Goal: Information Seeking & Learning: Learn about a topic

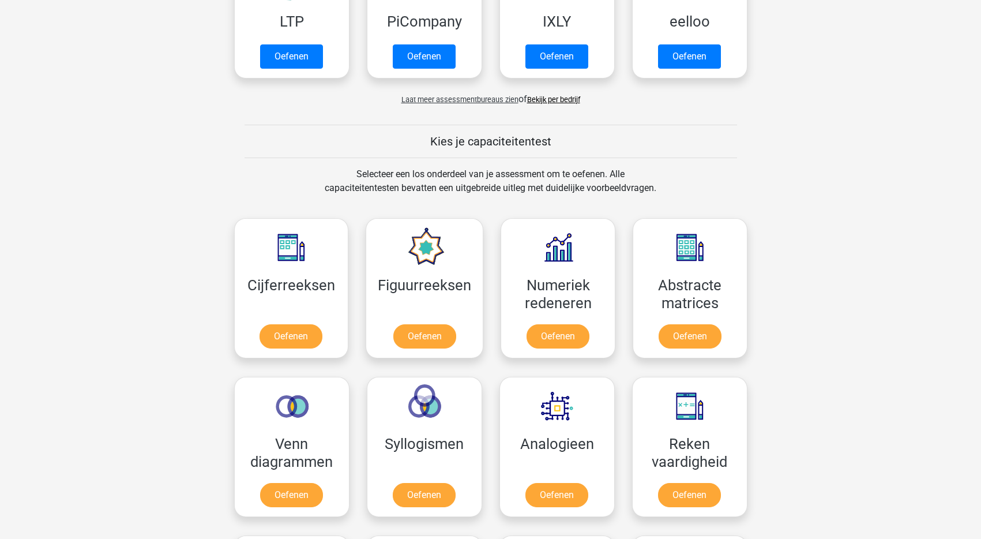
scroll to position [446, 0]
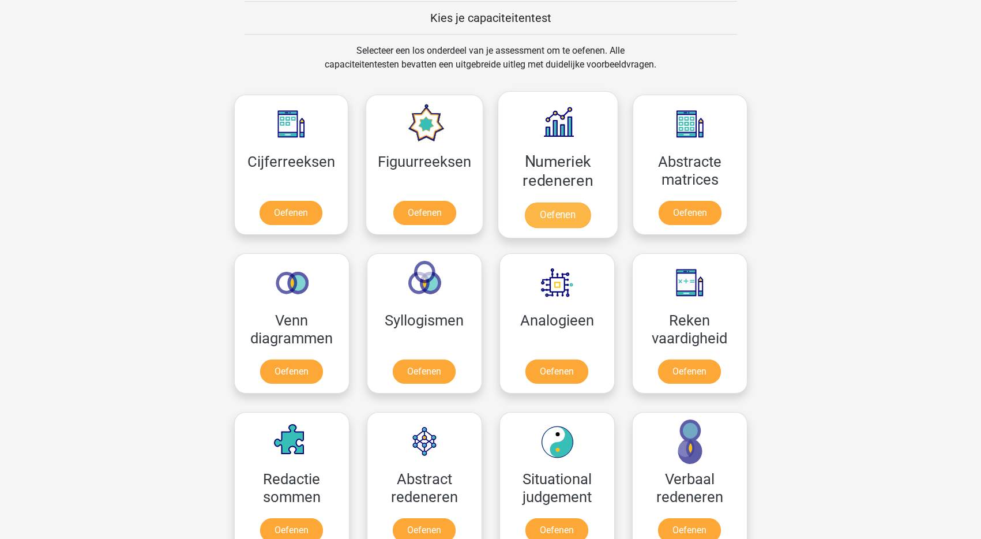
click at [568, 220] on link "Oefenen" at bounding box center [558, 214] width 66 height 25
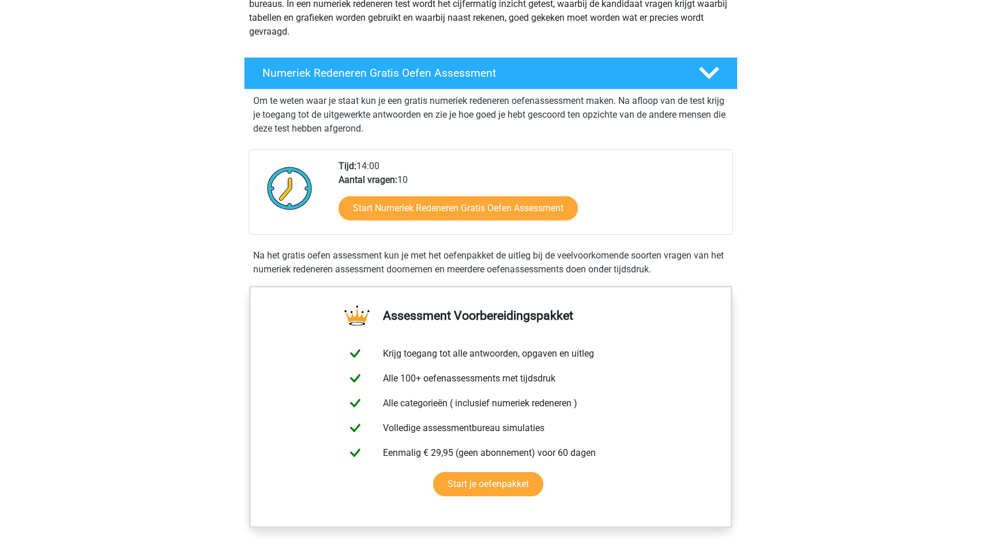
scroll to position [175, 0]
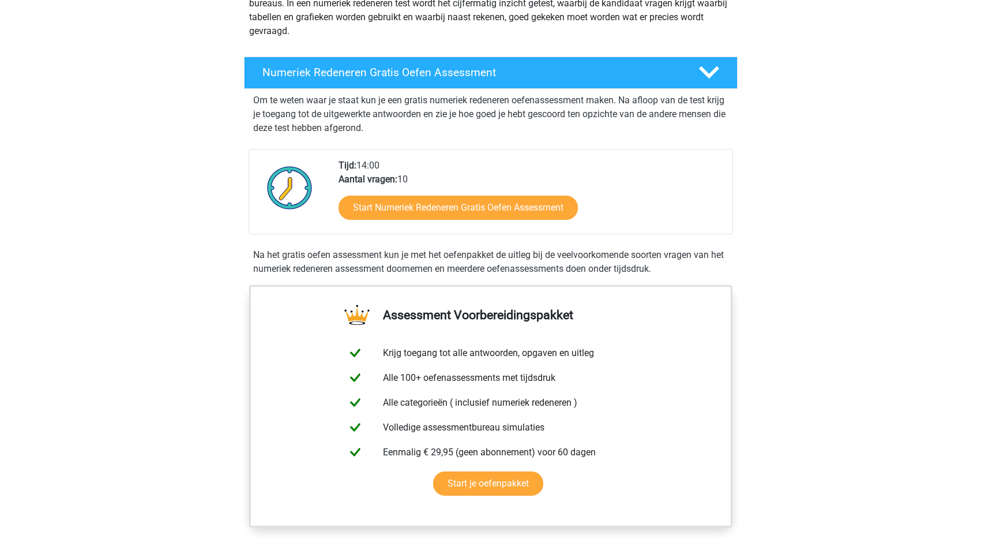
click at [222, 232] on div "Numeriek Redeneren Gratis Oefen Assessment Om te weten waar je staat kun je een…" at bounding box center [491, 168] width 539 height 233
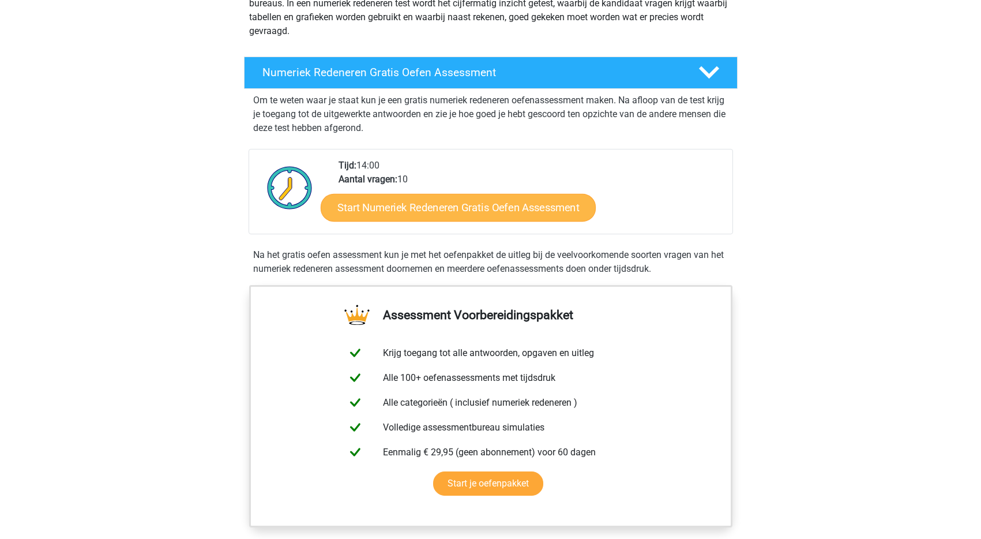
click at [505, 202] on link "Start Numeriek Redeneren Gratis Oefen Assessment" at bounding box center [458, 207] width 275 height 28
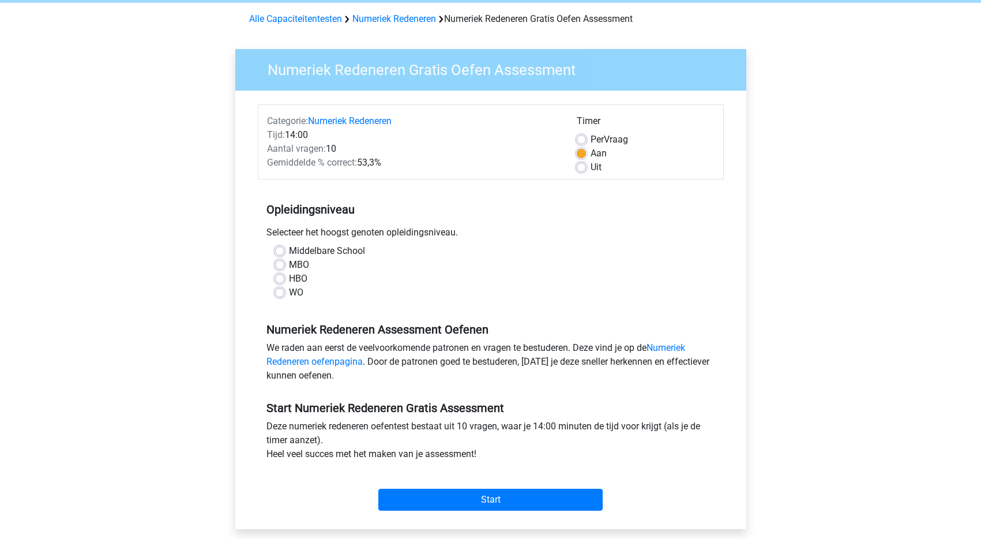
scroll to position [47, 0]
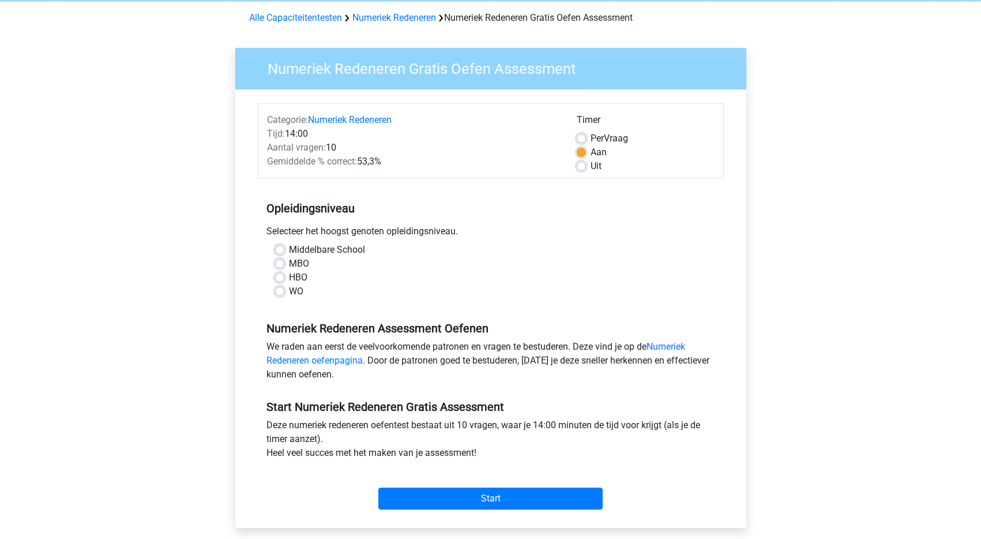
click at [289, 289] on label "WO" at bounding box center [296, 291] width 14 height 14
click at [277, 289] on input "WO" at bounding box center [279, 290] width 9 height 12
radio input "true"
click at [498, 492] on input "Start" at bounding box center [490, 498] width 224 height 22
click at [591, 168] on label "Uit" at bounding box center [596, 166] width 11 height 14
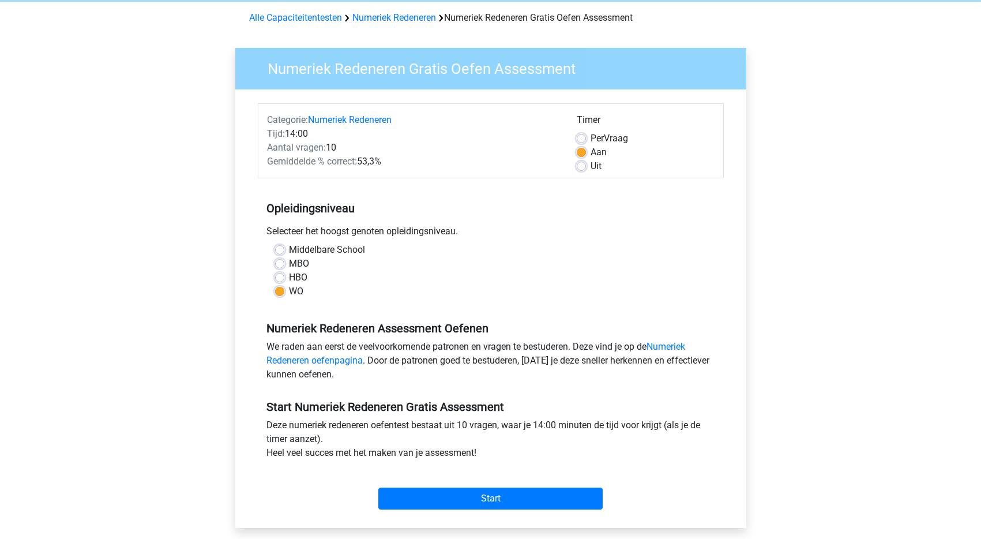
click at [585, 168] on input "Uit" at bounding box center [581, 165] width 9 height 12
radio input "true"
click at [546, 498] on input "Start" at bounding box center [490, 498] width 224 height 22
click at [29, 79] on div "Registreer Nederlands English" at bounding box center [490, 408] width 981 height 911
click at [631, 219] on h5 "Opleidingsniveau" at bounding box center [491, 208] width 449 height 23
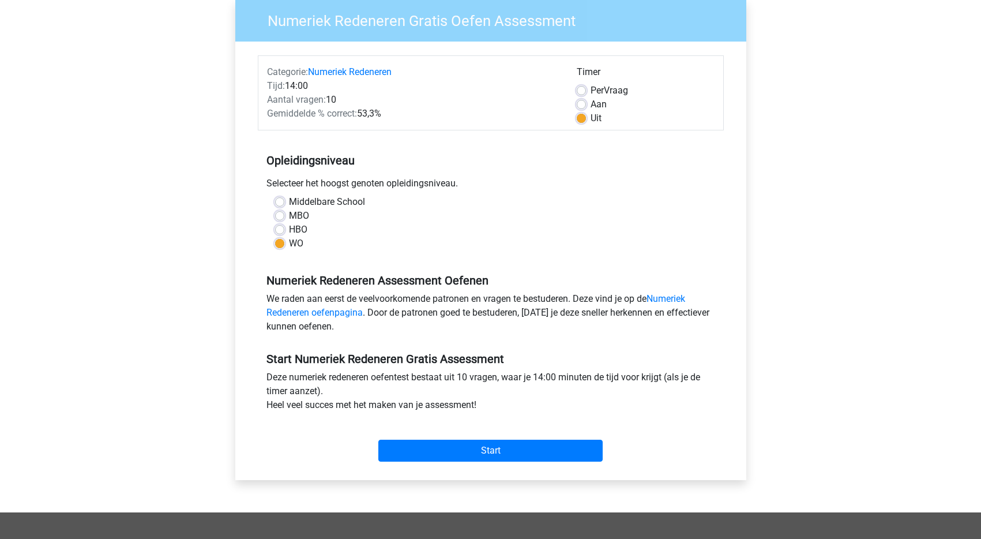
scroll to position [73, 0]
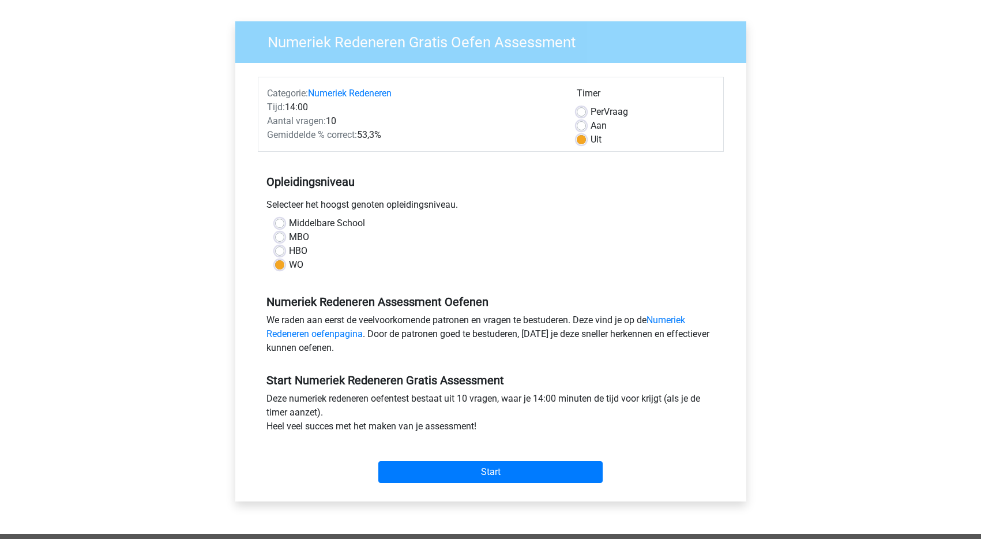
click at [527, 218] on div "Middelbare School" at bounding box center [490, 223] width 431 height 14
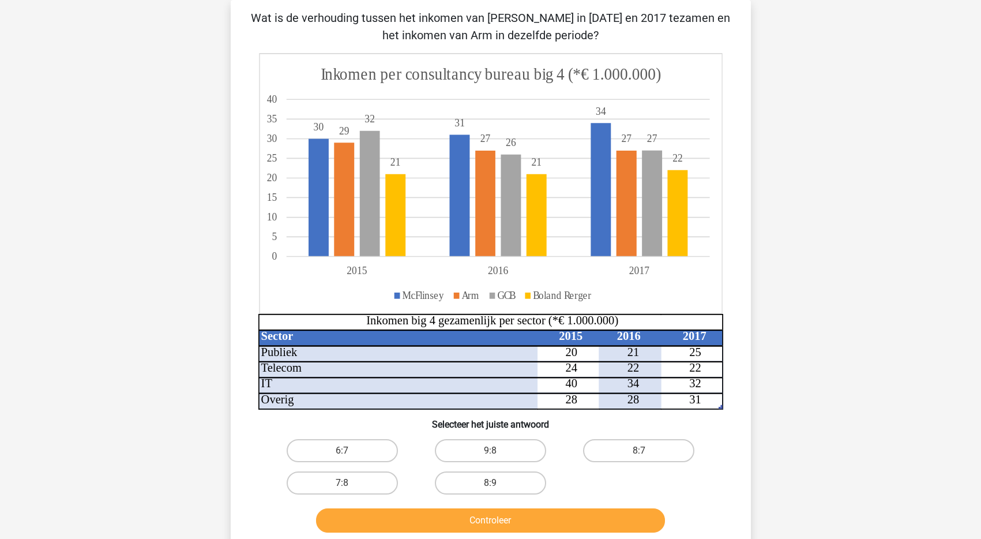
scroll to position [74, 0]
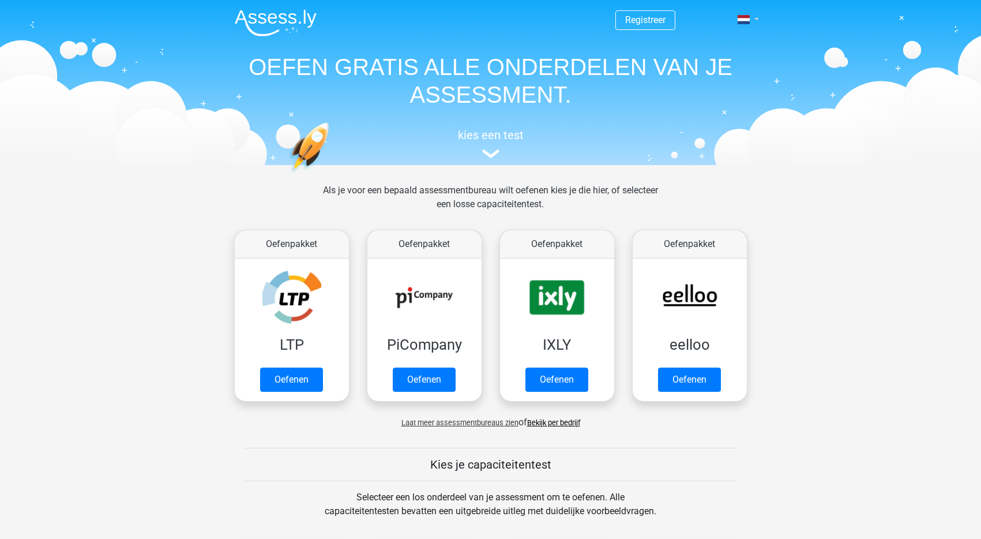
click at [756, 21] on link at bounding box center [744, 20] width 23 height 14
click at [708, 83] on link "Login" at bounding box center [715, 83] width 80 height 18
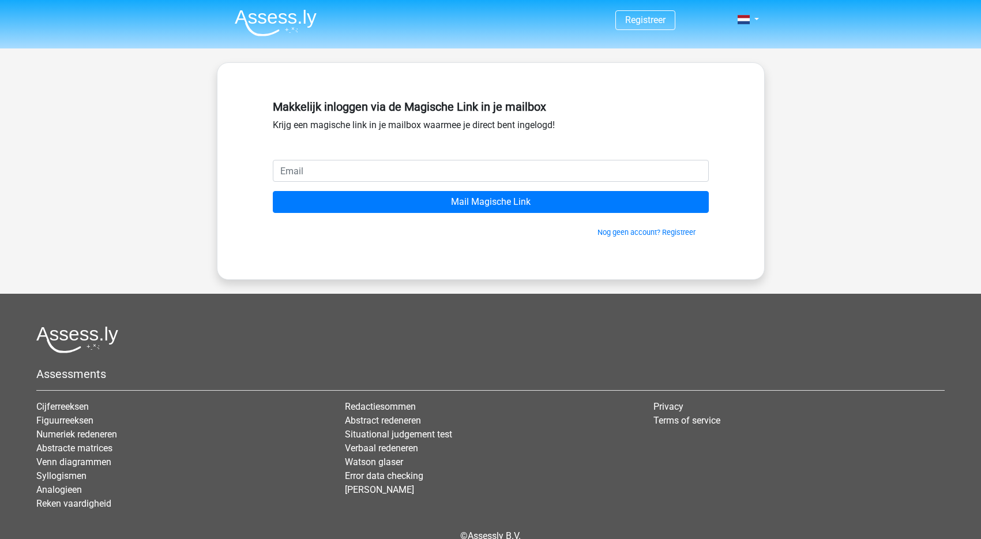
click at [373, 168] on input "email" at bounding box center [491, 171] width 436 height 22
type input "gepojo9279@besaies.com"
click at [490, 202] on input "Mail Magische Link" at bounding box center [491, 202] width 436 height 22
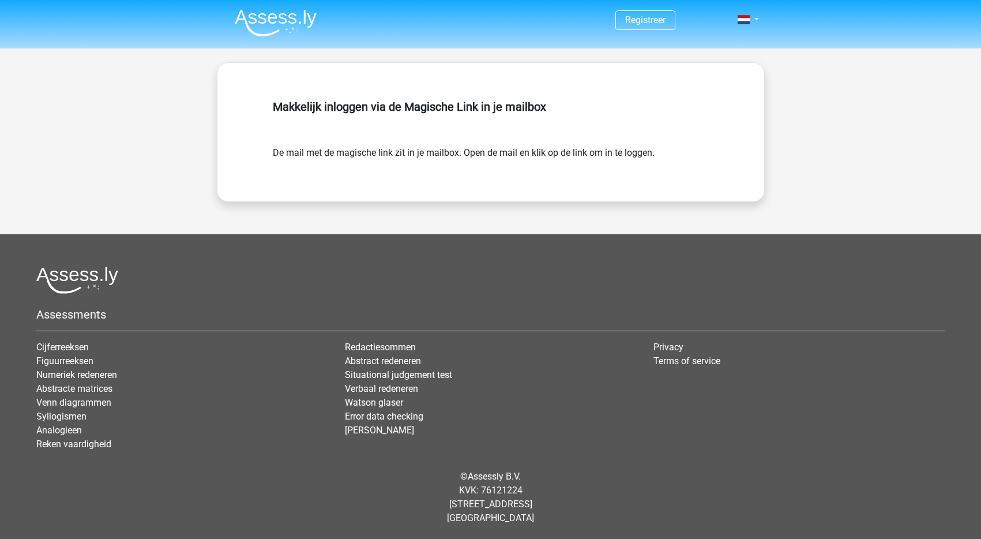
click at [644, 198] on div "Makkelijk inloggen via de Magische Link in je mailbox De mail met de magische l…" at bounding box center [491, 132] width 548 height 140
click at [746, 17] on span at bounding box center [744, 19] width 12 height 9
click at [787, 70] on div "Registreer" at bounding box center [490, 260] width 981 height 520
